Goal: Check status

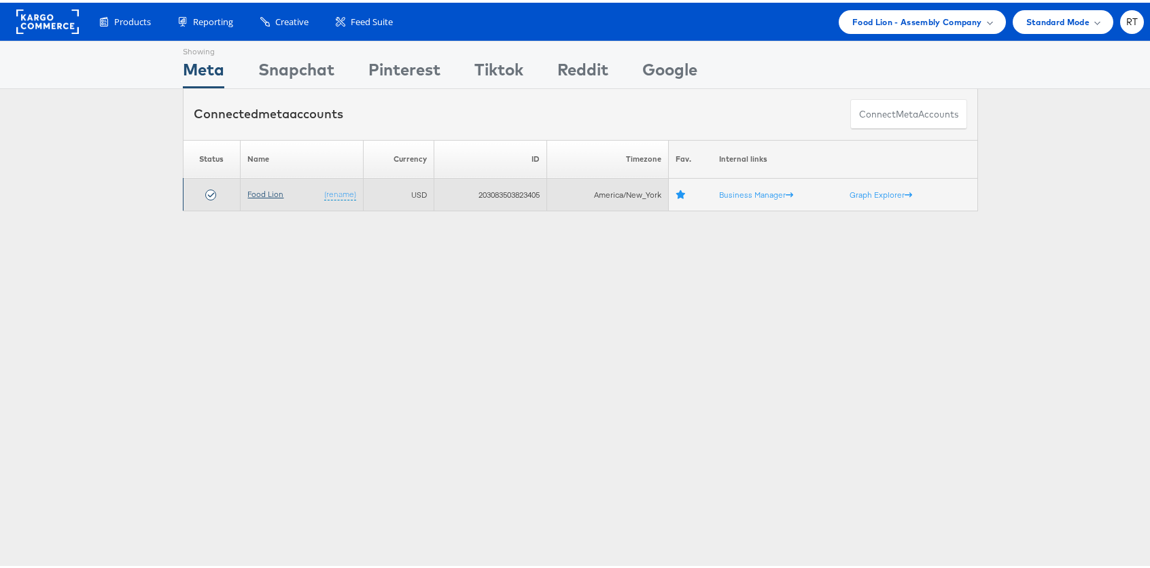
click at [247, 192] on link "Food Lion" at bounding box center [265, 191] width 36 height 10
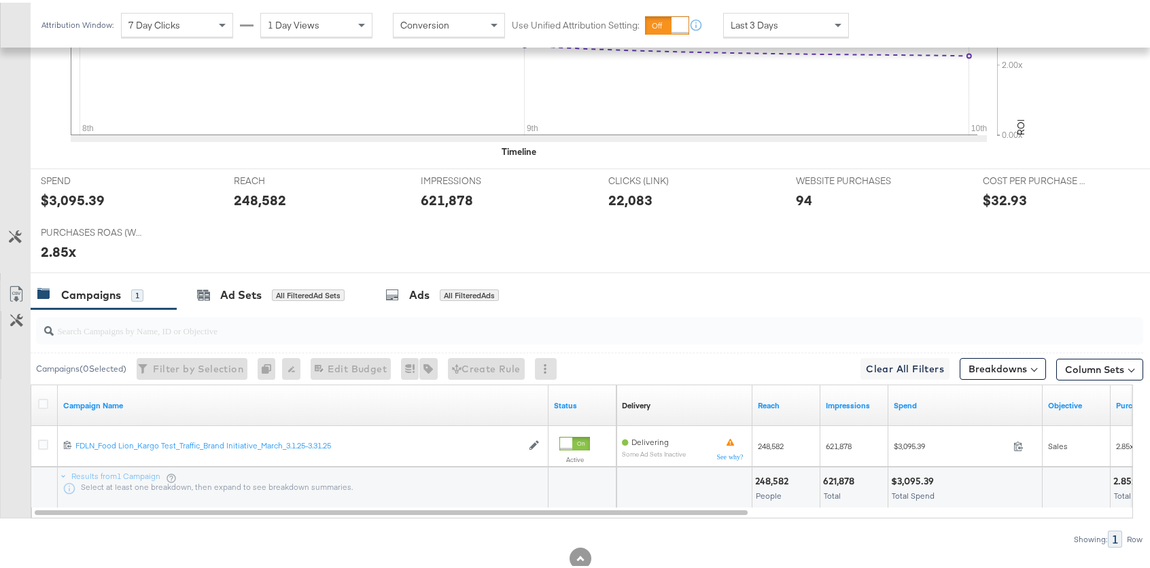
scroll to position [477, 0]
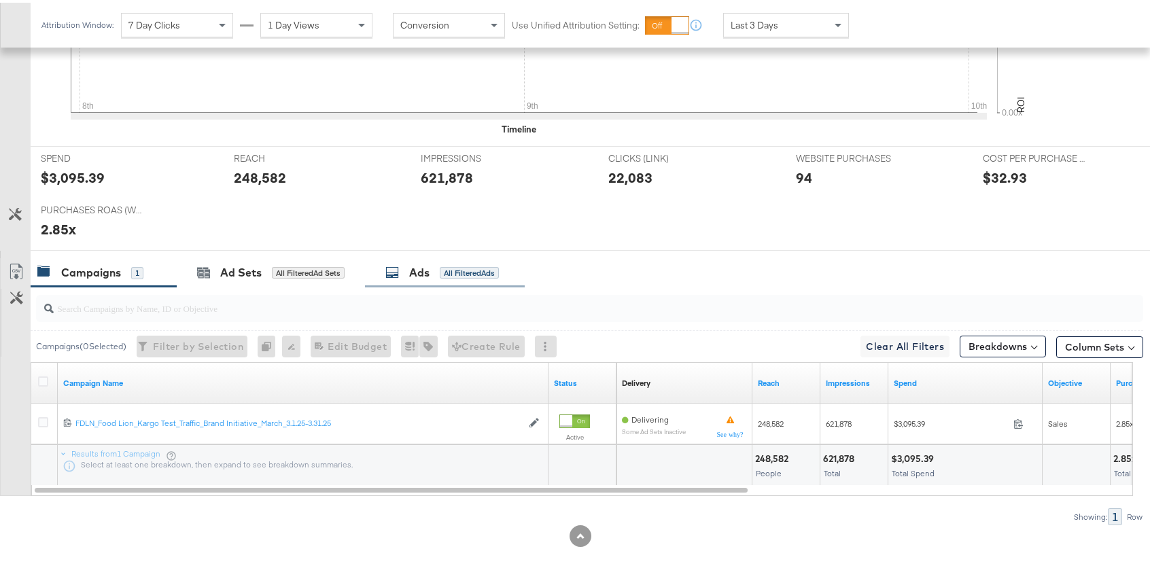
click at [440, 266] on div "Ads All Filtered Ads" at bounding box center [441, 270] width 113 height 16
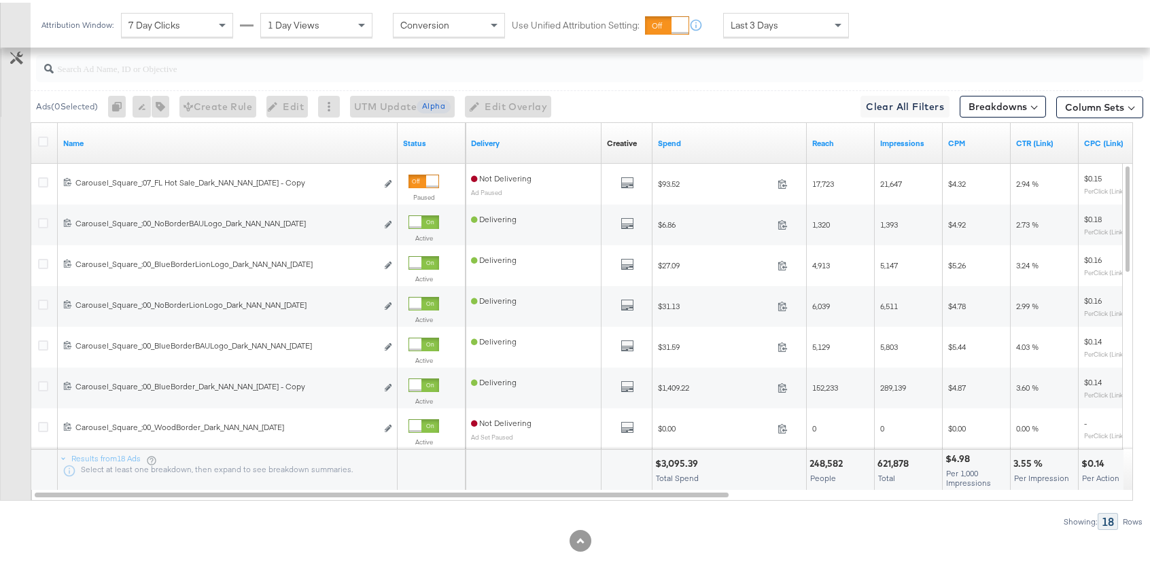
scroll to position [736, 0]
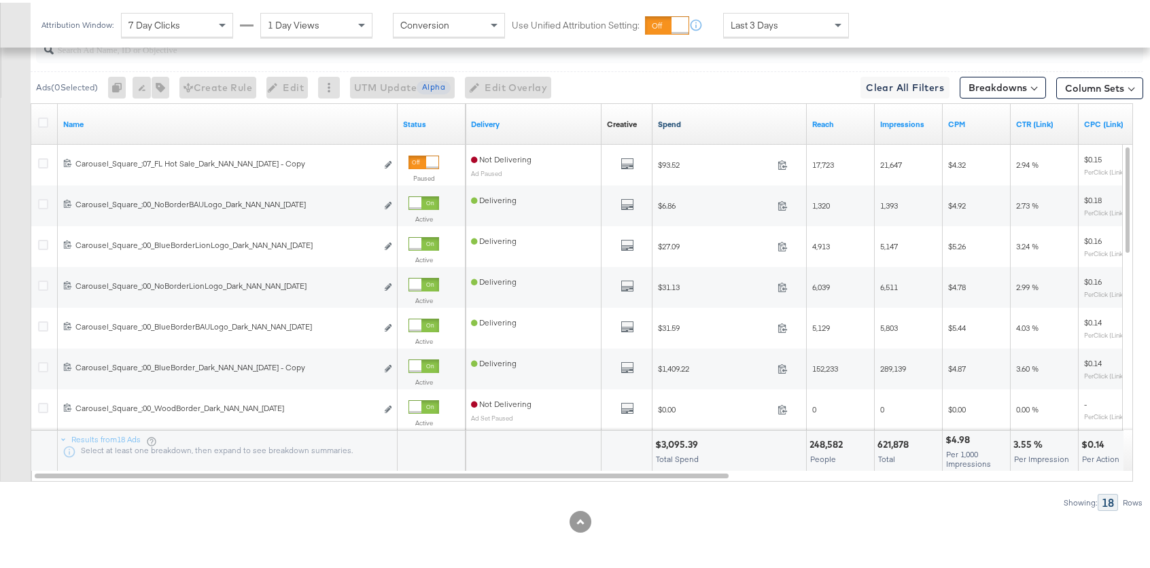
click at [676, 123] on link "Spend" at bounding box center [729, 121] width 143 height 11
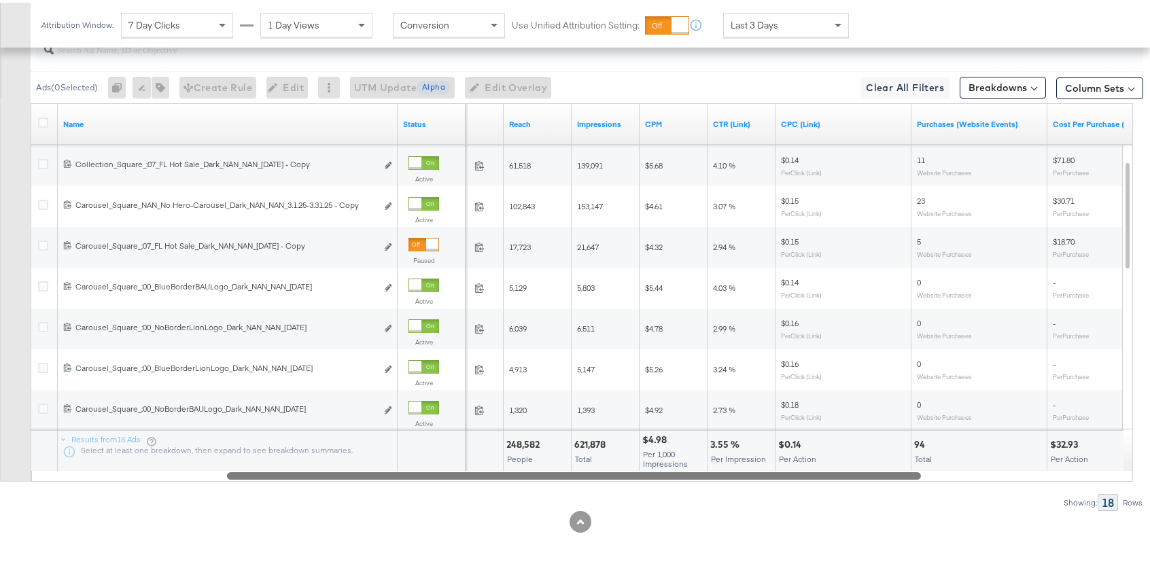
drag, startPoint x: 326, startPoint y: 473, endPoint x: 518, endPoint y: 477, distance: 192.4
click at [518, 477] on div at bounding box center [574, 473] width 694 height 12
